Goal: Information Seeking & Learning: Learn about a topic

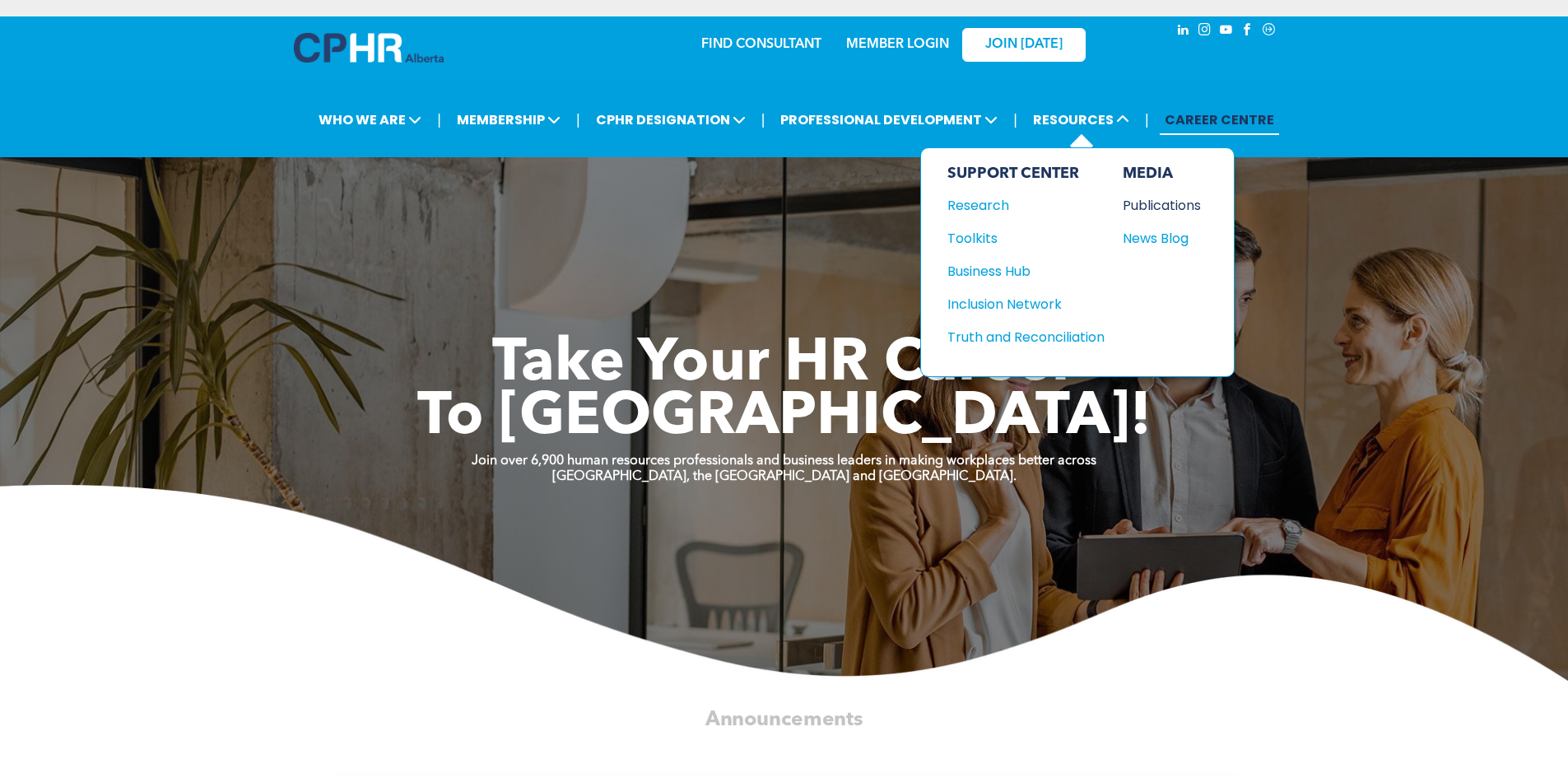
click at [1163, 201] on div "Publications" at bounding box center [1158, 205] width 71 height 21
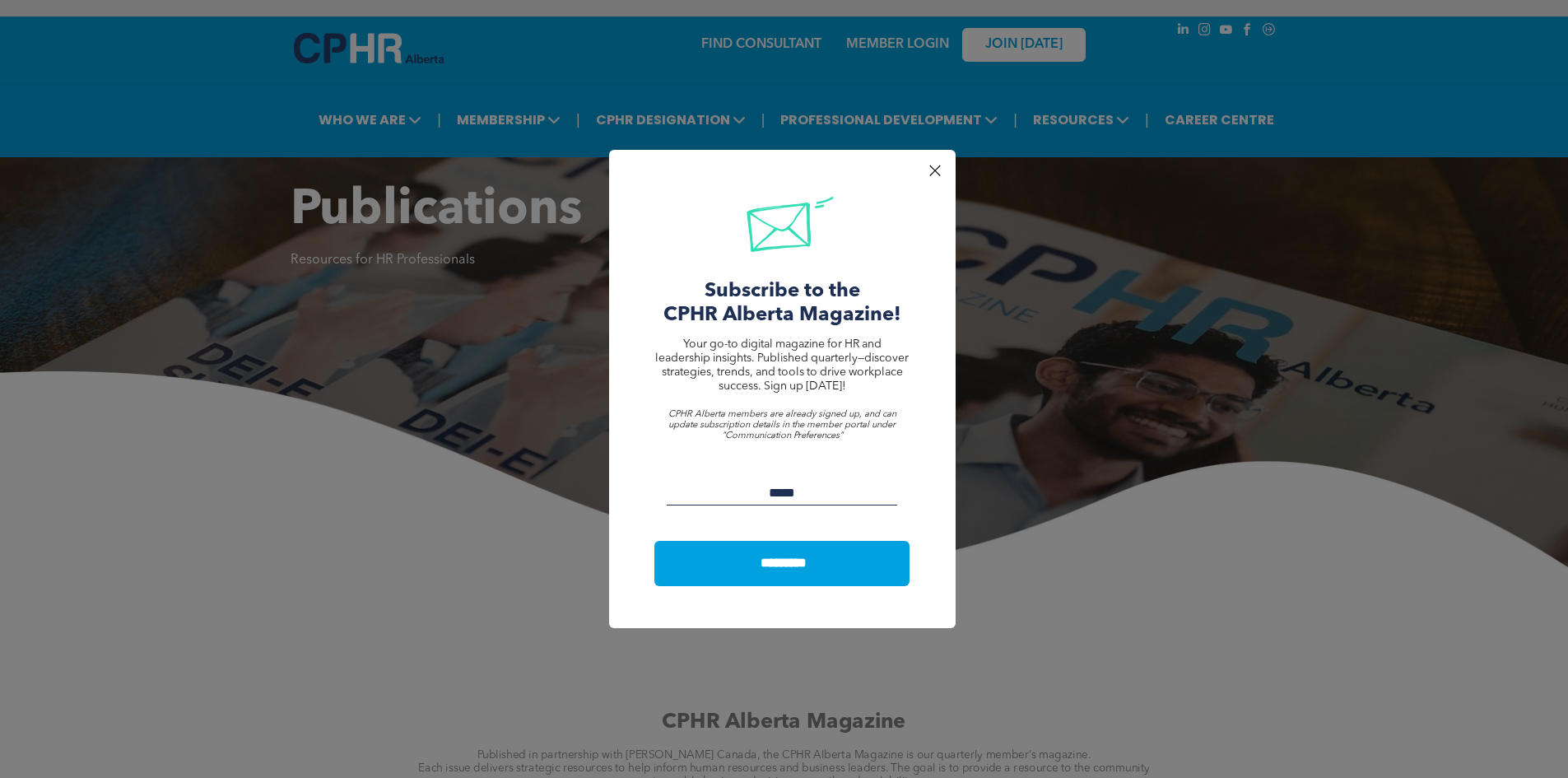
click at [933, 174] on div at bounding box center [935, 171] width 23 height 23
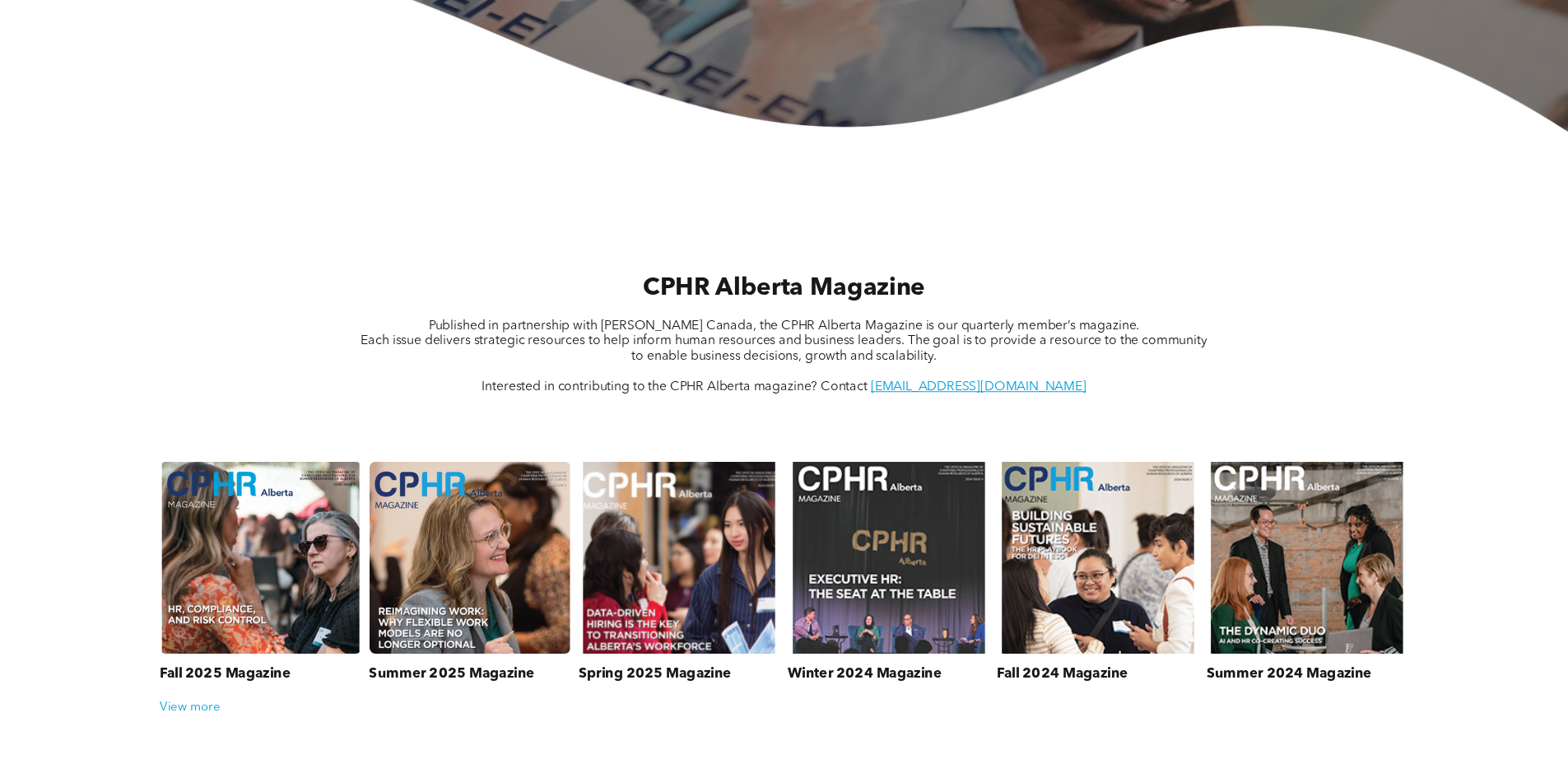
scroll to position [494, 0]
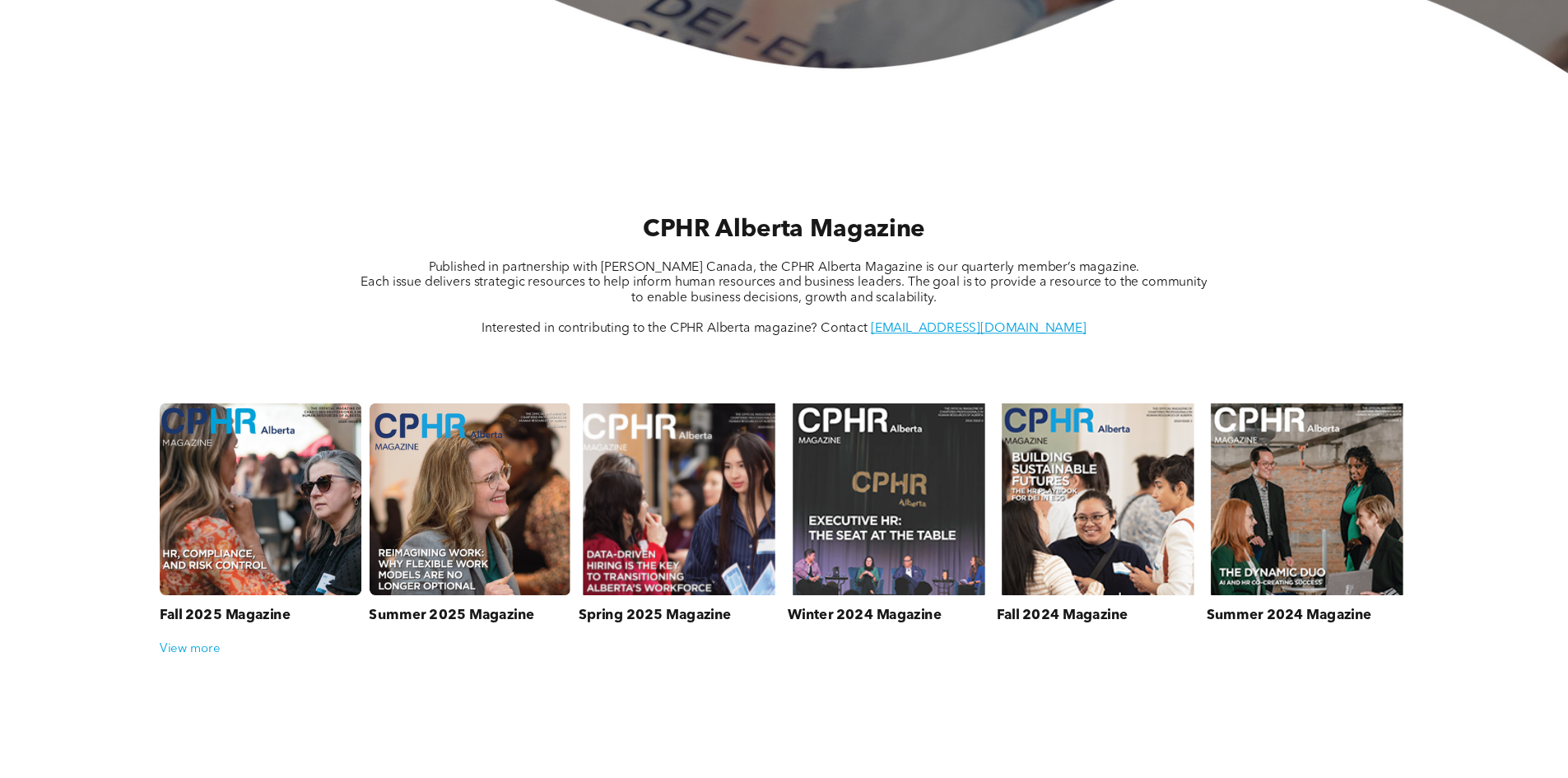
click at [244, 466] on link at bounding box center [260, 498] width 214 height 203
